Goal: Task Accomplishment & Management: Use online tool/utility

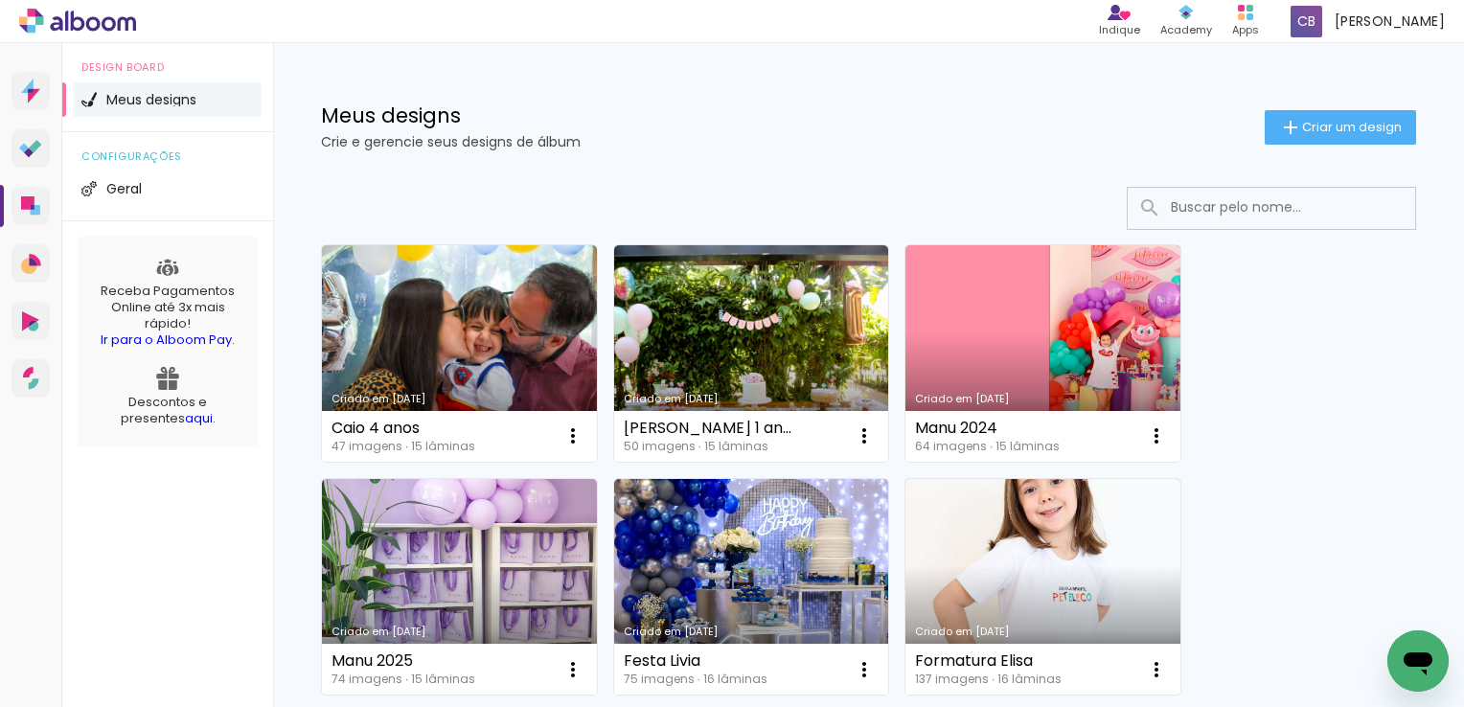
click at [765, 344] on link "Criado em [DATE]" at bounding box center [751, 353] width 275 height 217
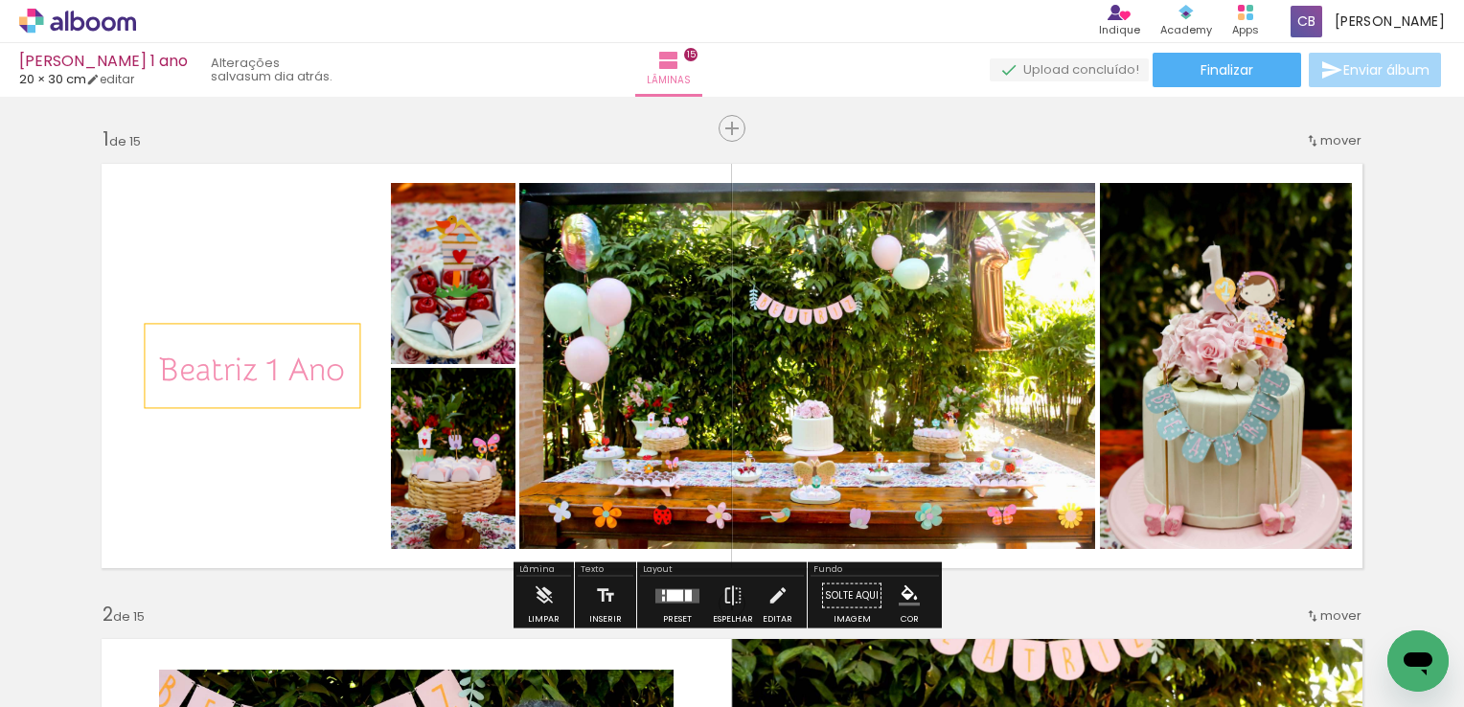
click at [249, 362] on span "Beatriz 1 Ano" at bounding box center [252, 370] width 186 height 37
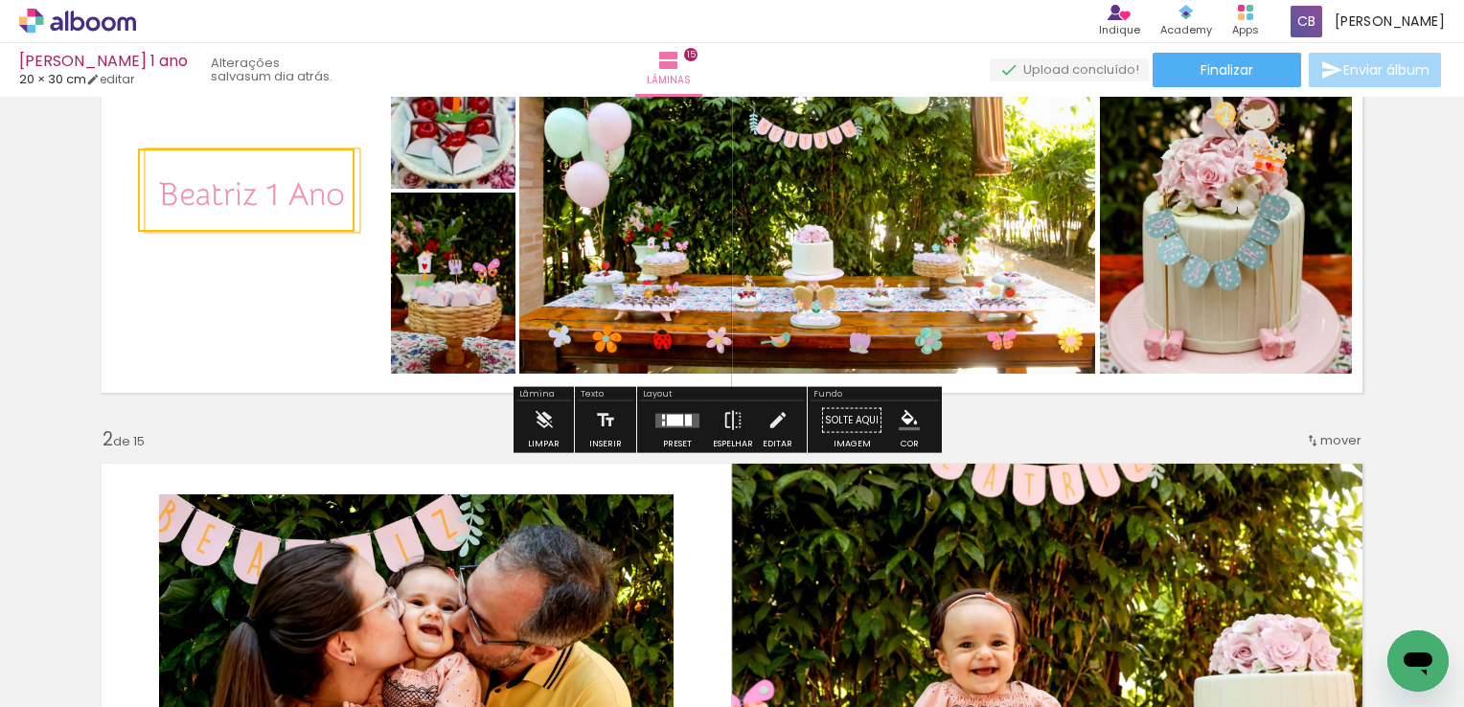
scroll to position [192, 0]
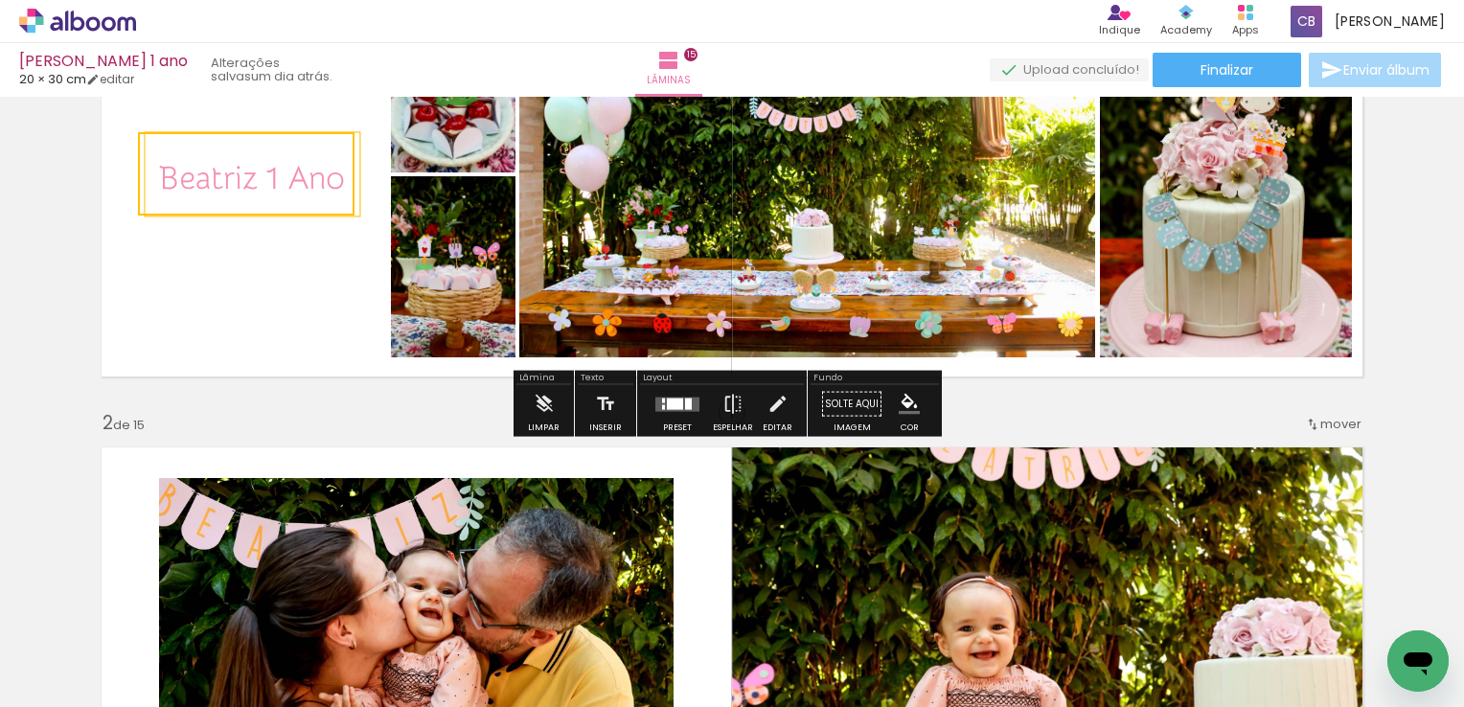
click at [314, 190] on quentale-selection at bounding box center [246, 173] width 217 height 83
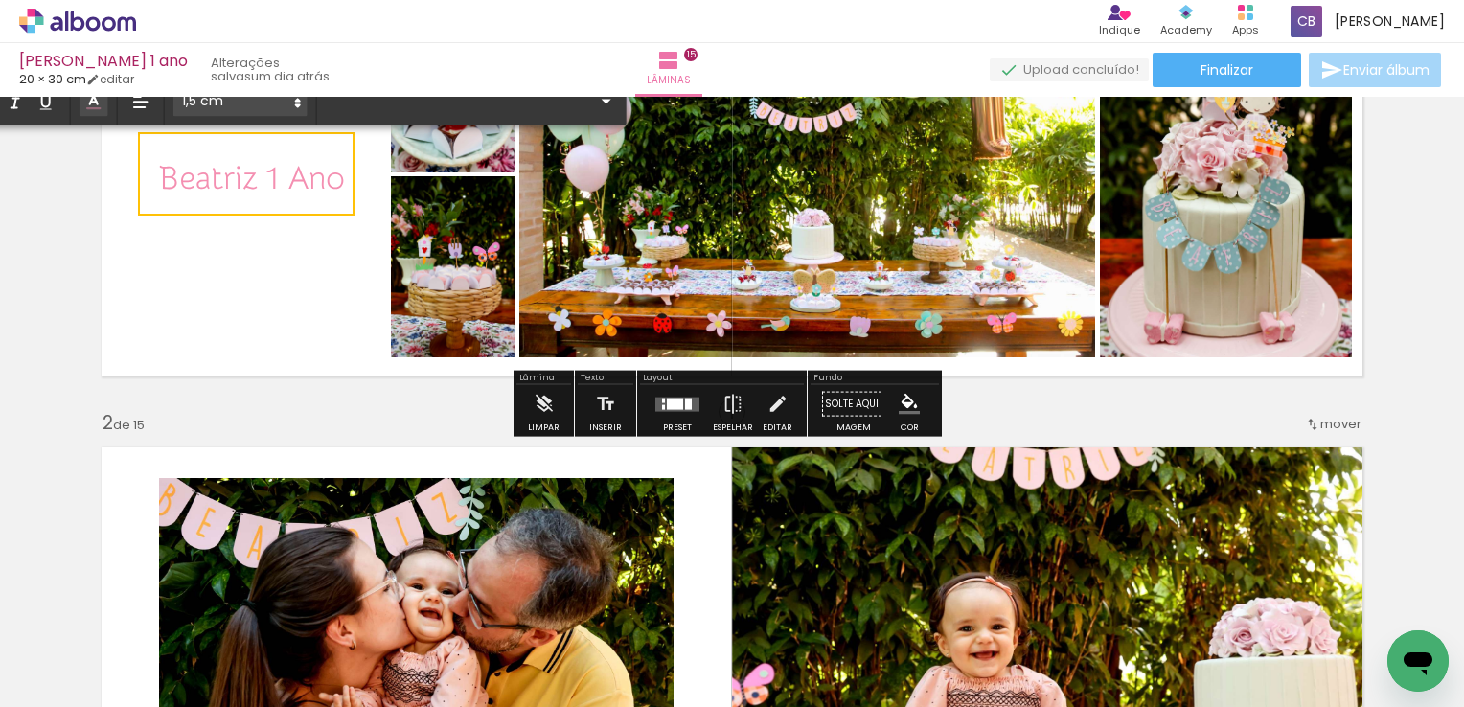
type input "Snippet"
click at [314, 190] on span "Beatriz 1 Ano" at bounding box center [252, 178] width 186 height 37
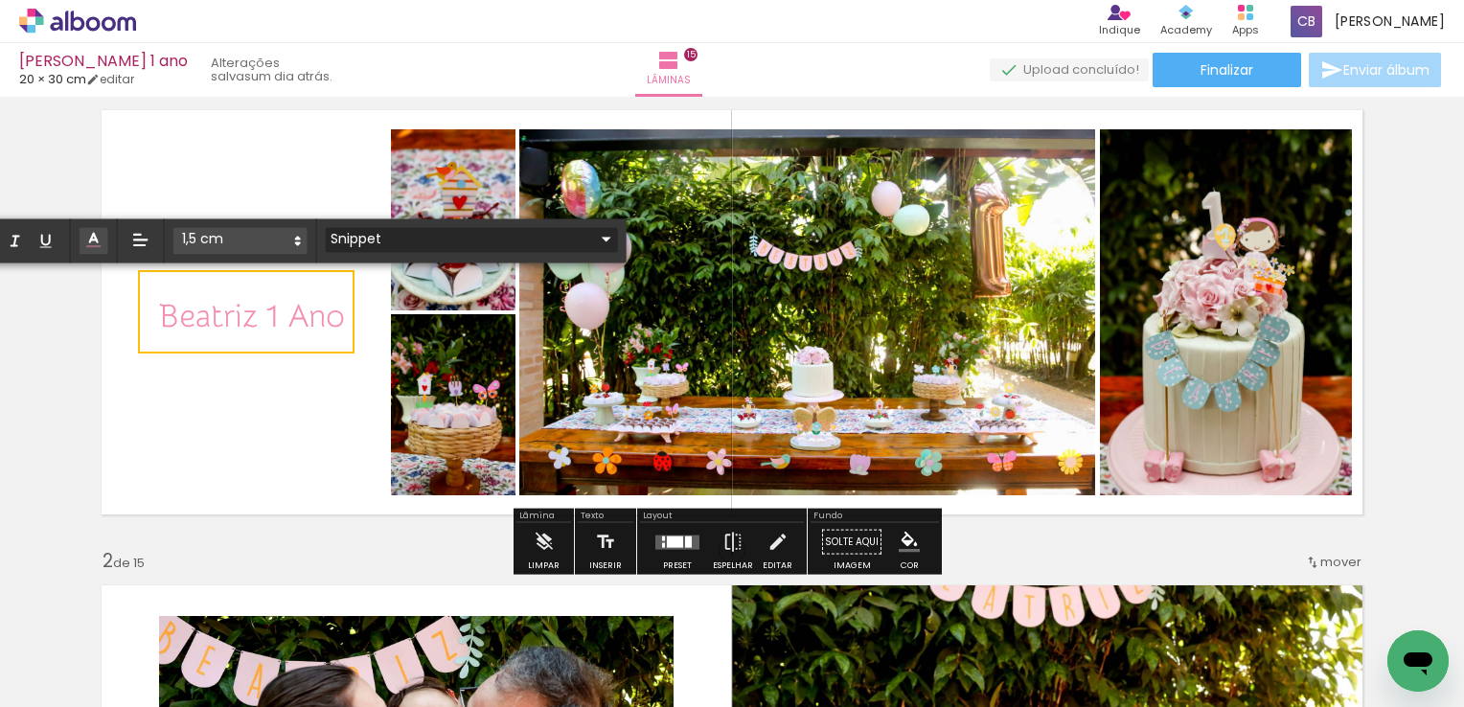
scroll to position [0, 0]
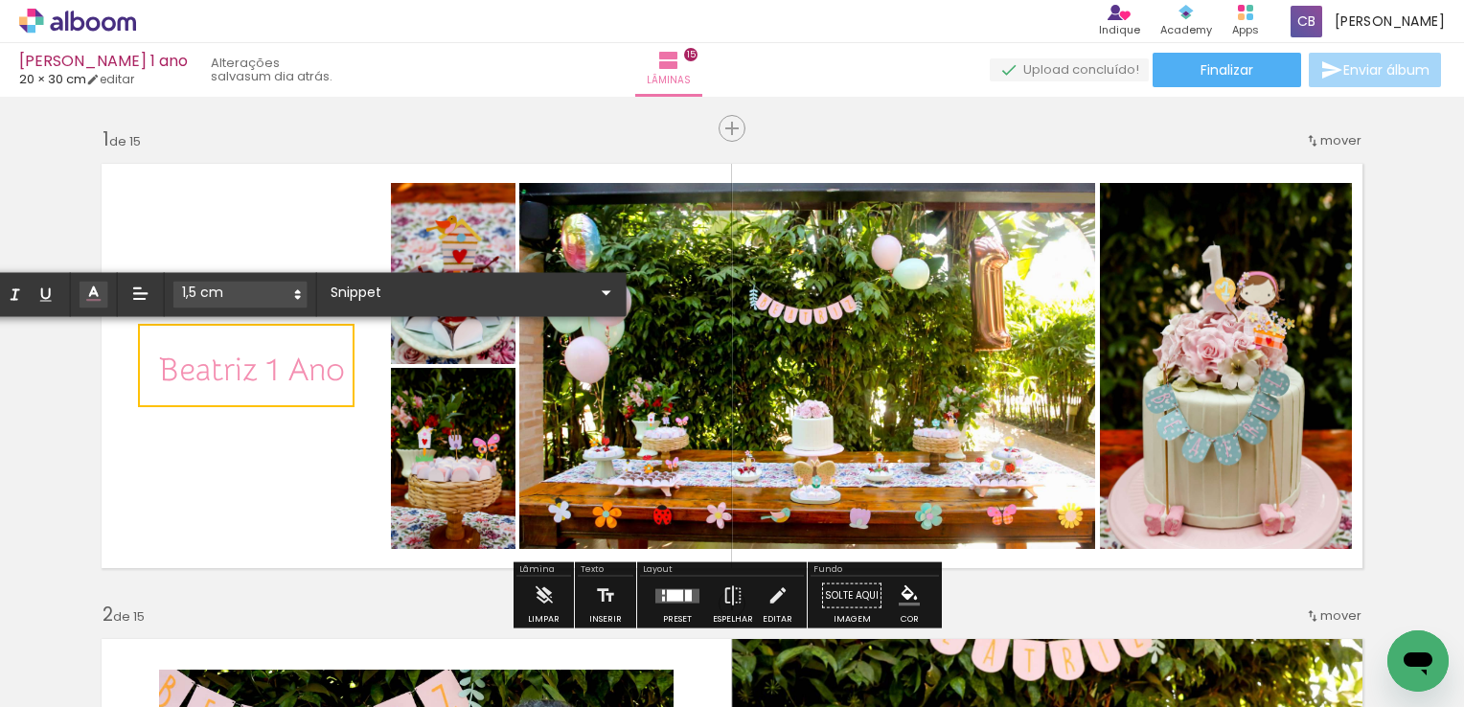
click at [334, 370] on span "Beatriz 1 Ano" at bounding box center [252, 370] width 186 height 37
click at [280, 372] on span "Beatriz 1 Ano" at bounding box center [252, 370] width 186 height 37
drag, startPoint x: 149, startPoint y: 356, endPoint x: 168, endPoint y: 359, distance: 18.4
click at [168, 359] on quentale-selection at bounding box center [246, 365] width 217 height 83
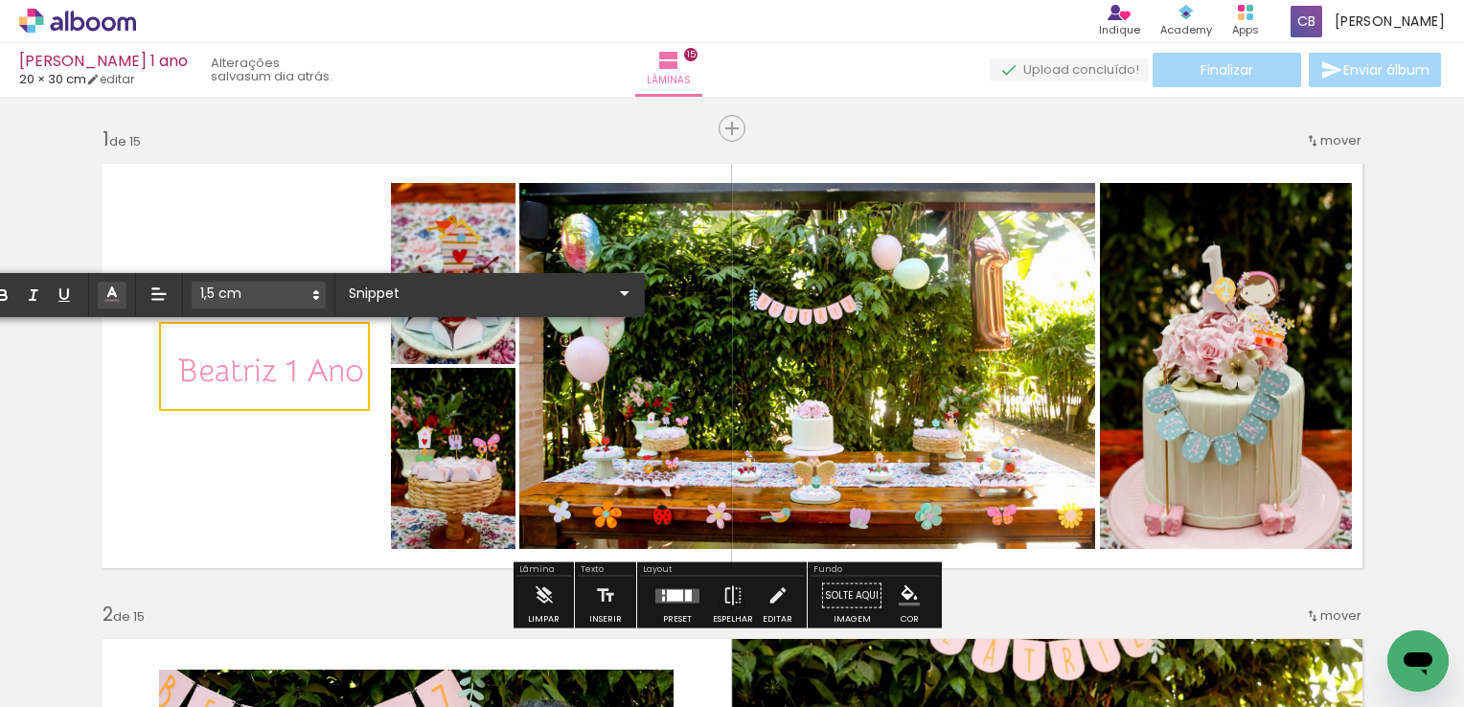
drag, startPoint x: 174, startPoint y: 364, endPoint x: 350, endPoint y: 368, distance: 175.4
click at [350, 368] on span "Beatriz 1 Ano" at bounding box center [271, 371] width 186 height 37
click at [409, 289] on input "Snippet" at bounding box center [478, 293] width 269 height 20
